Goal: Task Accomplishment & Management: Manage account settings

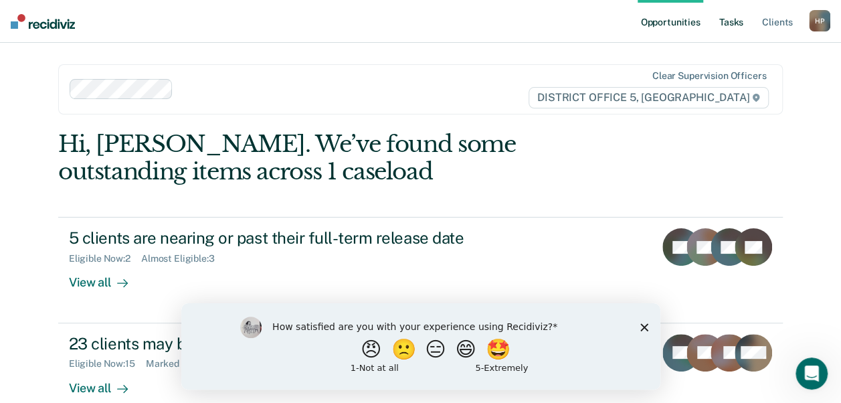
click at [728, 29] on link "Tasks" at bounding box center [731, 21] width 29 height 43
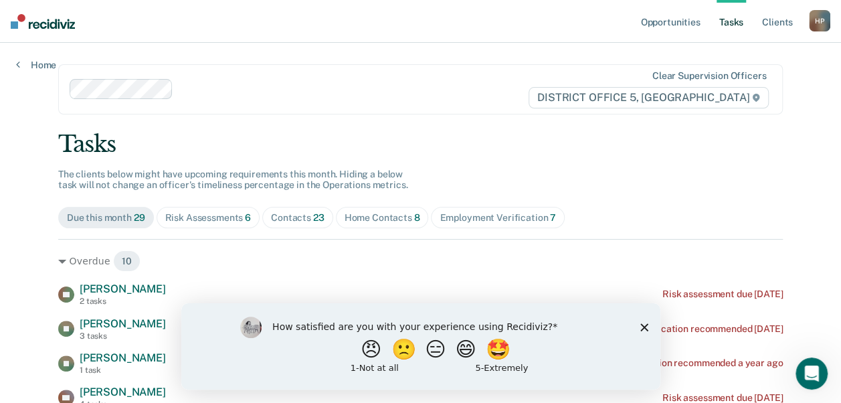
click at [729, 13] on link "Tasks" at bounding box center [731, 21] width 29 height 43
drag, startPoint x: 395, startPoint y: 213, endPoint x: 373, endPoint y: 78, distance: 136.2
click at [373, 78] on div "Clear supervision officers DISTRICT OFFICE 5, [GEOGRAPHIC_DATA]" at bounding box center [420, 89] width 725 height 50
click at [376, 218] on div "Home Contacts 8" at bounding box center [383, 217] width 76 height 11
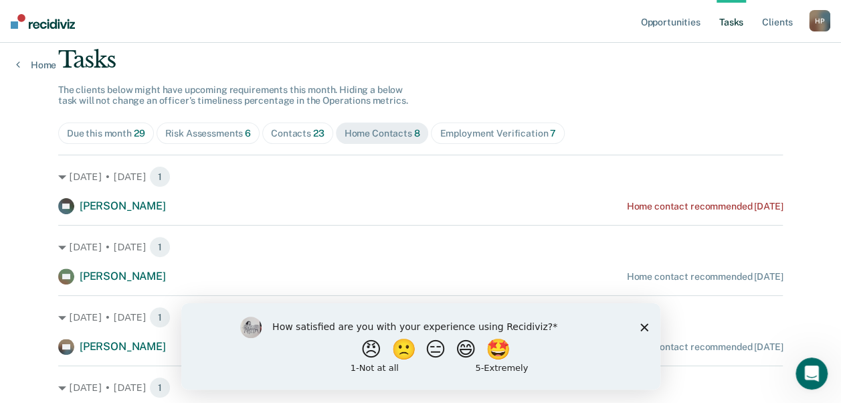
scroll to position [85, 0]
click at [647, 326] on icon "Close survey" at bounding box center [644, 327] width 8 height 8
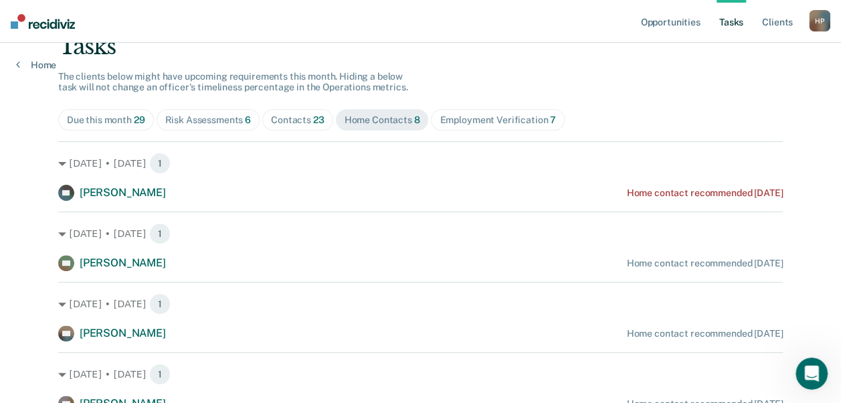
scroll to position [96, 0]
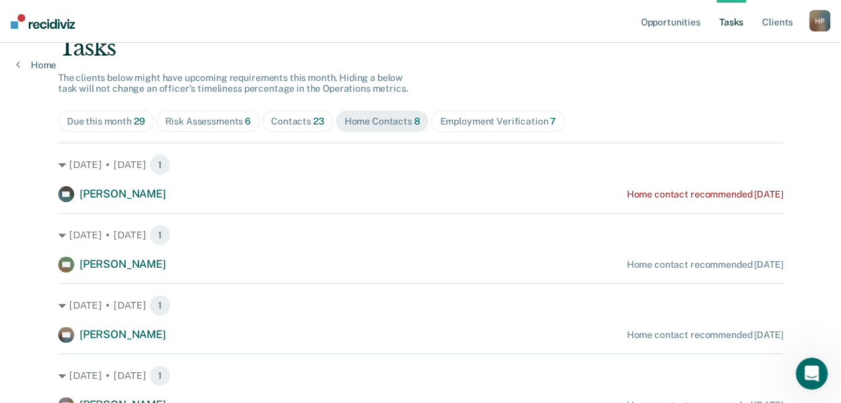
click at [242, 113] on span "Risk Assessments 6" at bounding box center [209, 120] width 104 height 21
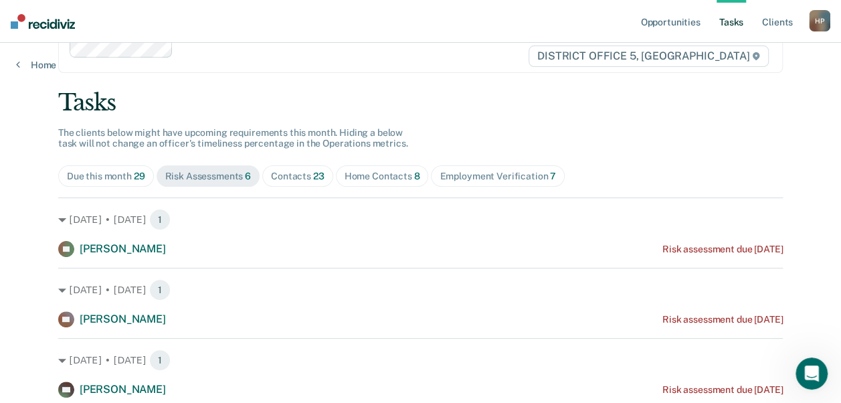
scroll to position [40, 0]
click at [123, 177] on div "Due this month 29" at bounding box center [106, 177] width 78 height 11
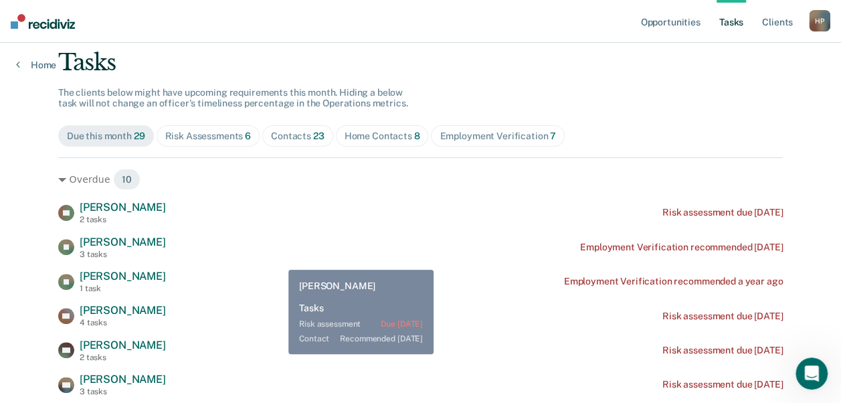
scroll to position [82, 0]
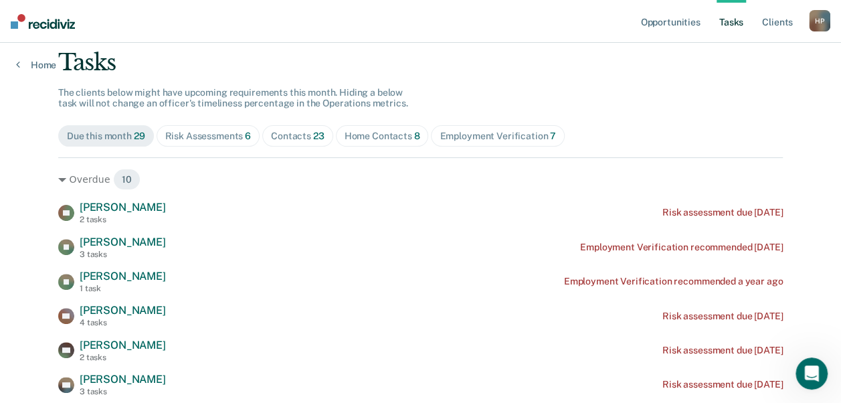
click at [471, 131] on div "Employment Verification 7" at bounding box center [498, 136] width 116 height 11
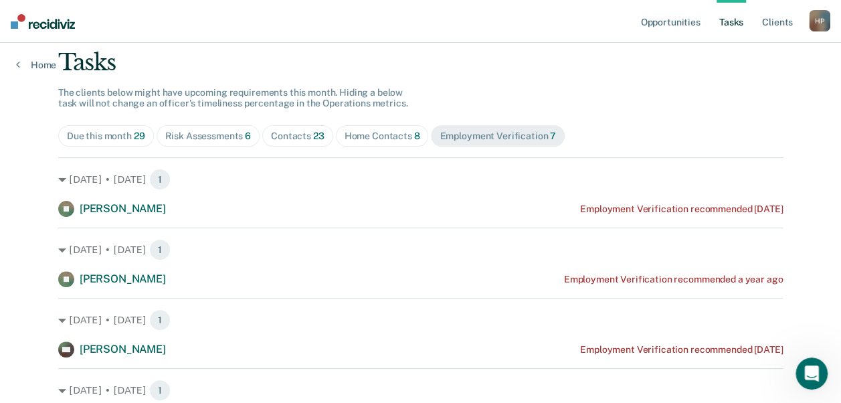
scroll to position [181, 0]
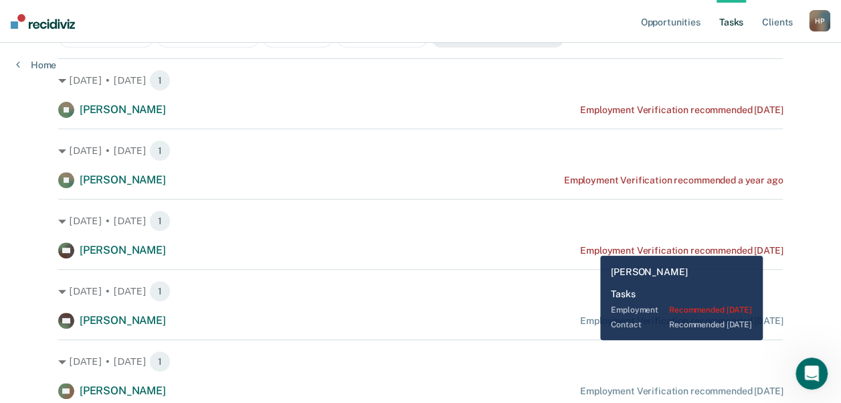
click at [590, 246] on div "Employment Verification recommended [DATE]" at bounding box center [681, 250] width 203 height 11
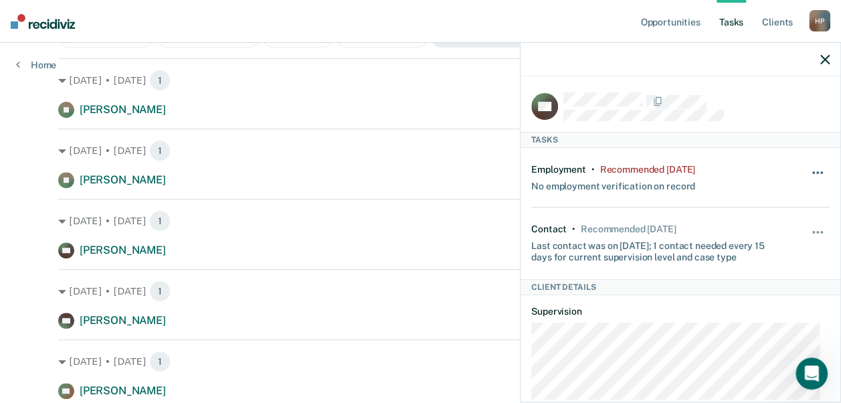
click at [807, 169] on button "button" at bounding box center [818, 179] width 23 height 21
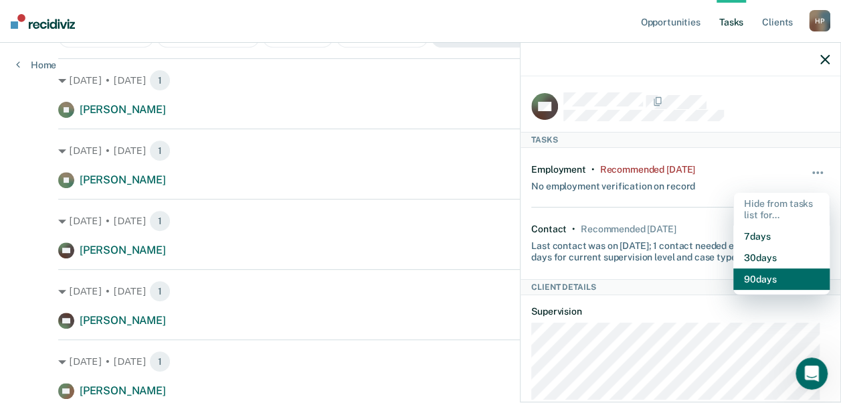
click at [770, 274] on button "90 days" at bounding box center [782, 278] width 96 height 21
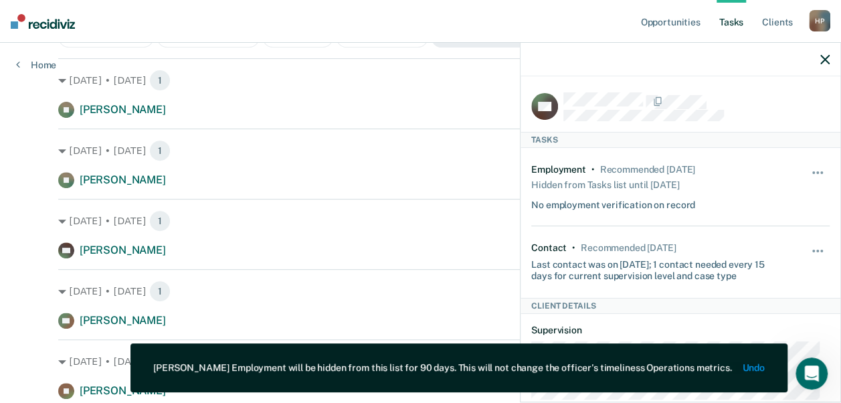
click at [829, 66] on div at bounding box center [681, 59] width 320 height 33
click at [823, 55] on icon "button" at bounding box center [825, 59] width 9 height 9
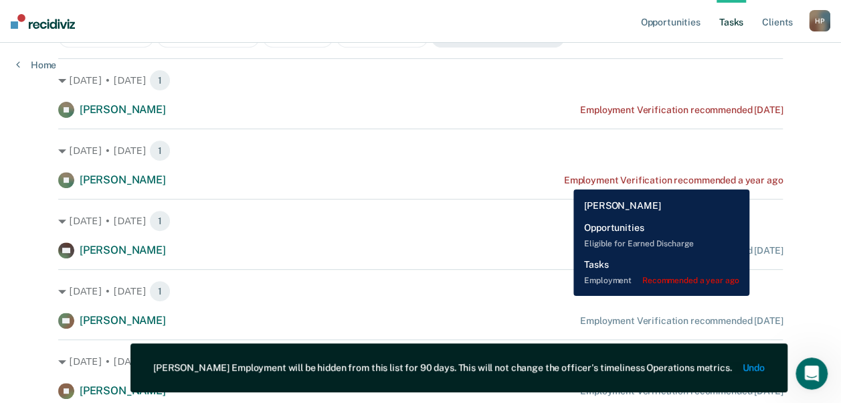
click at [750, 179] on div "Employment Verification recommended a year ago" at bounding box center [674, 180] width 220 height 11
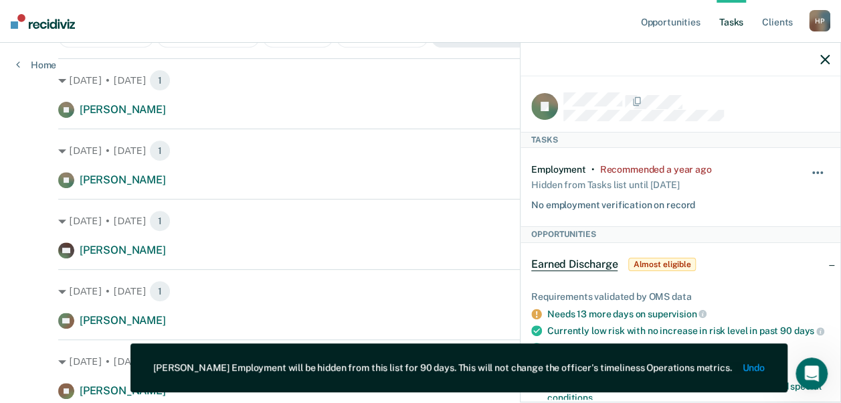
click at [810, 169] on button "button" at bounding box center [818, 179] width 23 height 21
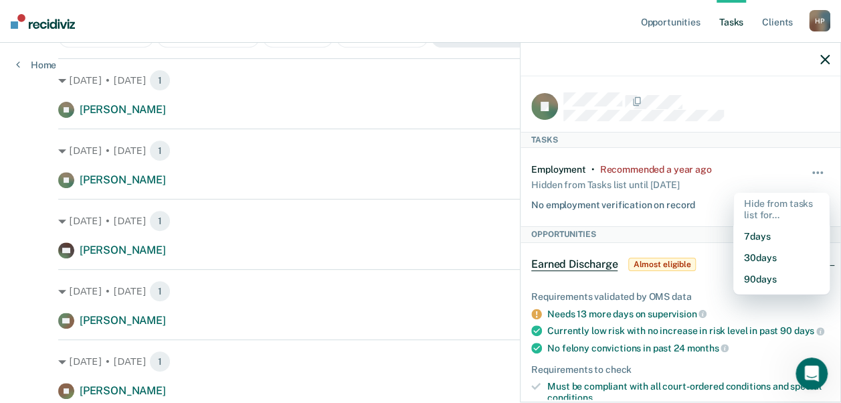
click at [463, 187] on div "[PERSON_NAME] Employment Verification recommended a year ago" at bounding box center [420, 180] width 725 height 16
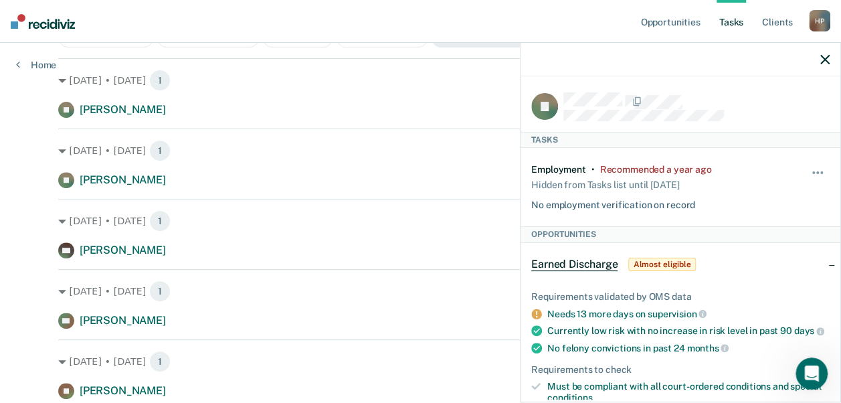
click at [463, 130] on div "[DATE] • [DATE] 1 [PERSON_NAME] Employment Verification recommended a year ago" at bounding box center [420, 159] width 725 height 60
click at [825, 58] on icon "button" at bounding box center [825, 59] width 9 height 9
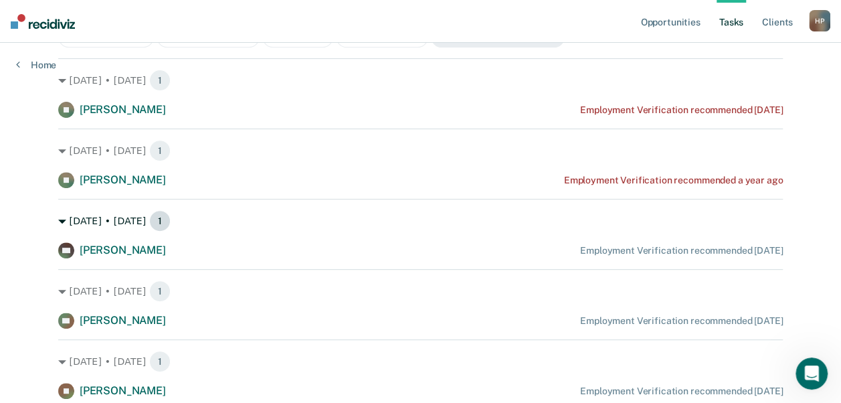
scroll to position [300, 0]
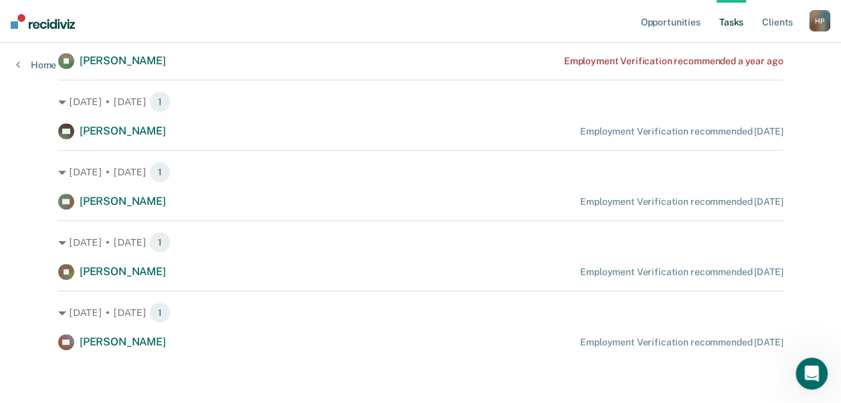
click at [769, 194] on div "NT [PERSON_NAME] Employment Verification recommended [DATE]" at bounding box center [420, 201] width 725 height 16
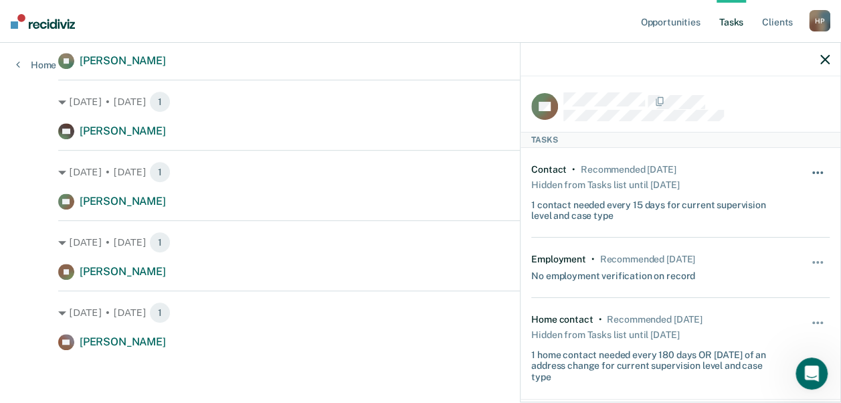
click at [807, 175] on button "button" at bounding box center [818, 179] width 23 height 21
click at [815, 258] on button "button" at bounding box center [818, 268] width 23 height 21
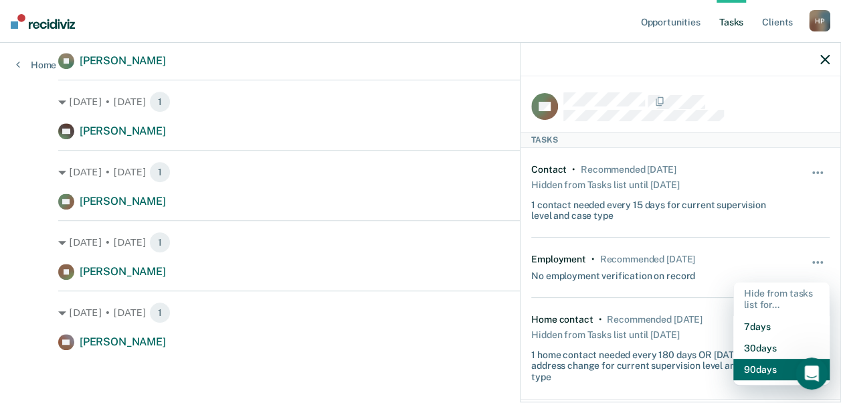
click at [762, 369] on button "90 days" at bounding box center [782, 369] width 96 height 21
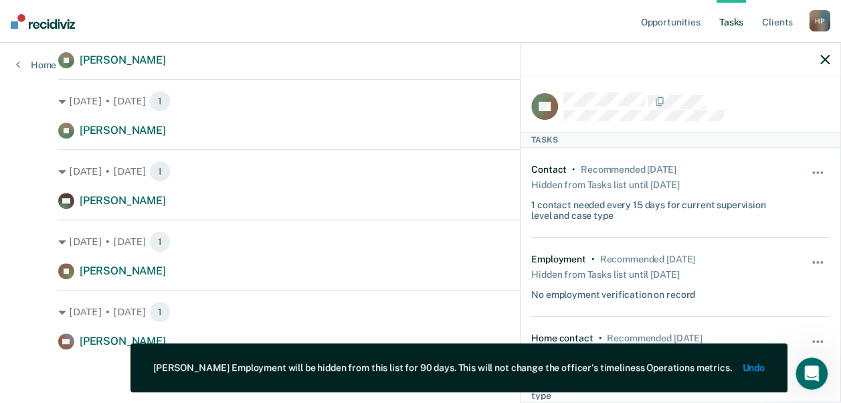
scroll to position [230, 0]
click at [823, 55] on icon "button" at bounding box center [825, 59] width 9 height 9
